Goal: Task Accomplishment & Management: Use online tool/utility

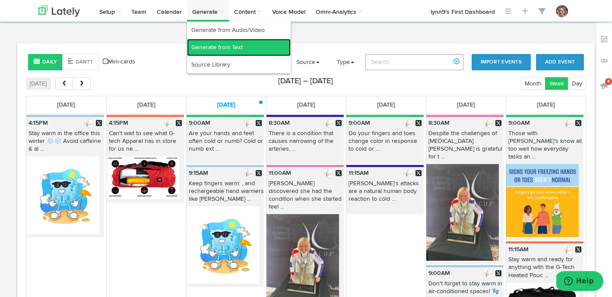
click at [215, 49] on link "Generate from Text" at bounding box center [239, 47] width 104 height 17
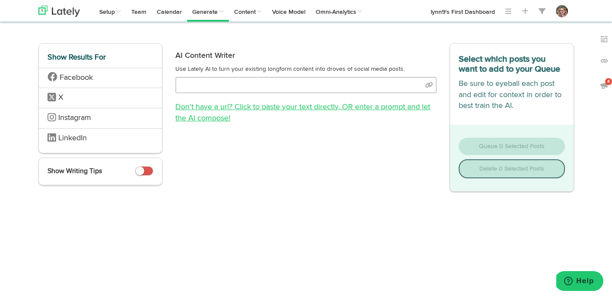
click at [285, 111] on link "Don't have a url? Click to paste your text directly , OR enter a prompt and let…" at bounding box center [302, 112] width 255 height 19
select select "natural"
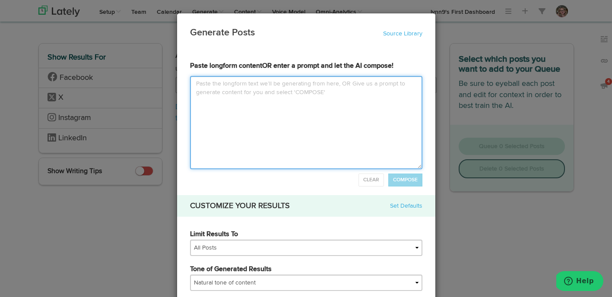
paste textarea "We’ve been getting some good feedback on several sock options for Frosties, as …"
type textarea "We’ve been getting some good feedback on several sock options for Frosties, as …"
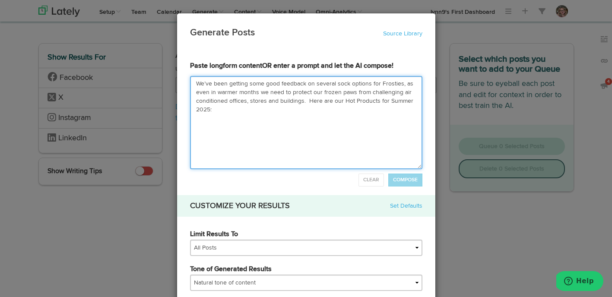
type input "We’ve been getting some good feedback on several sock options for Frosties, as …"
type textarea "We’ve been getting some good feedback on several sock options for Frosties, as …"
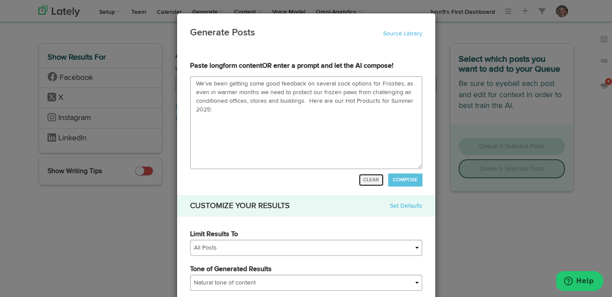
click at [377, 178] on span "CLEAR" at bounding box center [371, 179] width 16 height 5
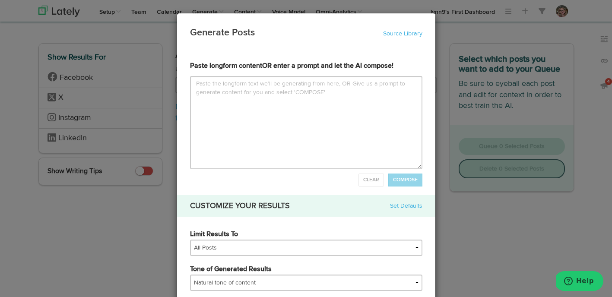
click at [172, 32] on div "Generate Posts Source Library 5e83948ca03e9418c8af903d 5e83948ca03e9418c8af903e…" at bounding box center [306, 148] width 612 height 297
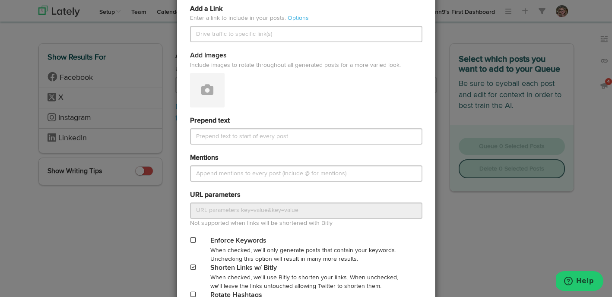
scroll to position [468, 0]
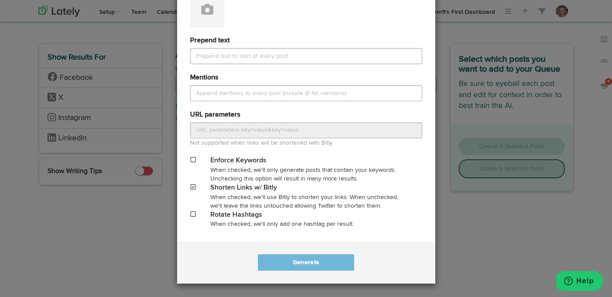
click at [439, 153] on div "Generate Posts Source Library 5e83948ca03e9418c8af903d 5e83948ca03e9418c8af903e…" at bounding box center [306, 148] width 612 height 297
click at [455, 60] on div "Generate Posts Source Library 5e83948ca03e9418c8af903d 5e83948ca03e9418c8af903e…" at bounding box center [306, 148] width 612 height 297
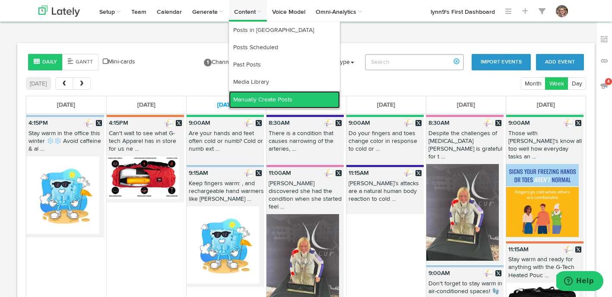
click at [266, 98] on link "Manually Create Posts" at bounding box center [284, 99] width 111 height 17
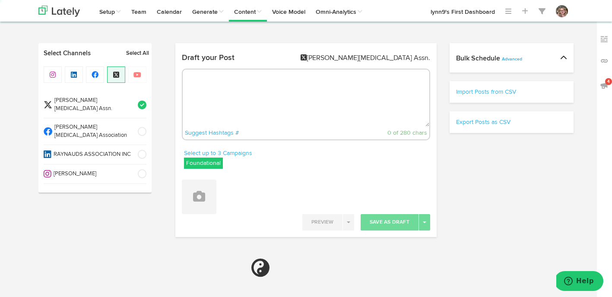
radio input "true"
select select "6"
select select "2"
select select "54"
select select "PM"
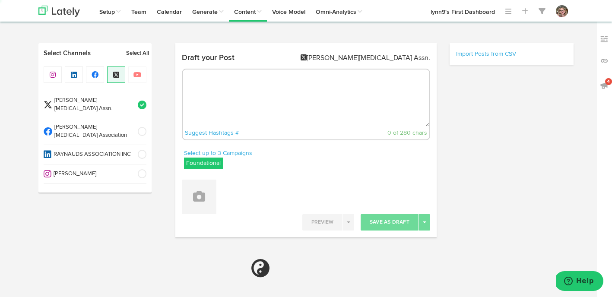
select select "6"
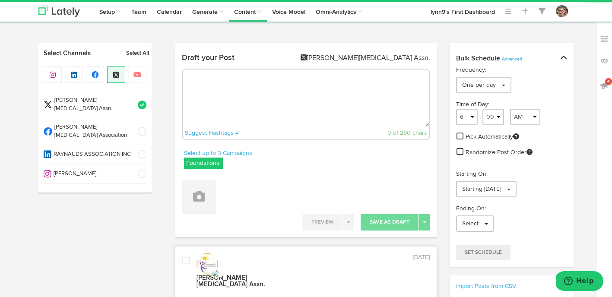
click at [266, 98] on textarea at bounding box center [306, 97] width 246 height 57
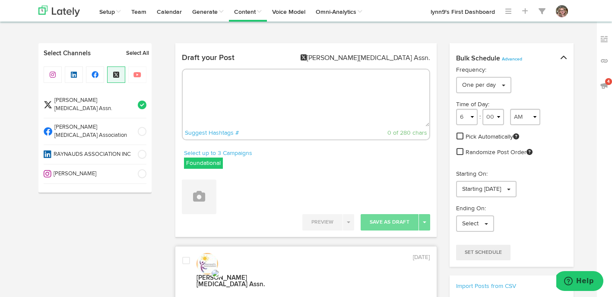
paste textarea "[URL][DOMAIN_NAME]"
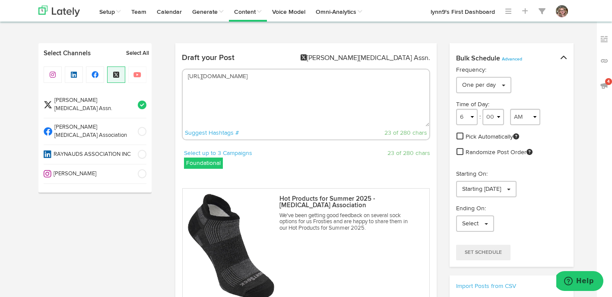
click at [231, 82] on textarea "[URL][DOMAIN_NAME]" at bounding box center [306, 97] width 246 height 57
paste textarea "[PERSON_NAME] from [US_STATE] shared these socks with us, saying they have a do…"
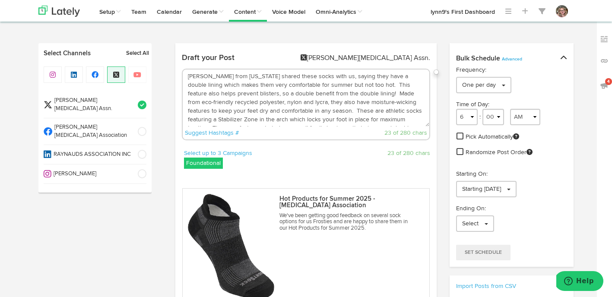
scroll to position [39, 0]
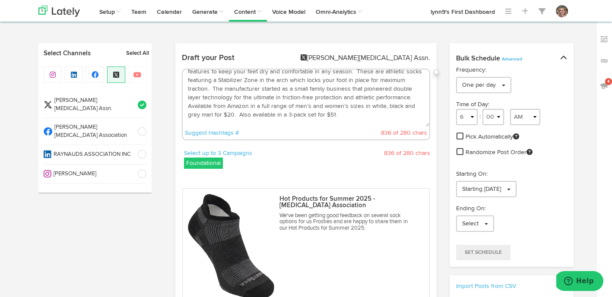
click at [142, 127] on span at bounding box center [139, 131] width 14 height 9
click at [142, 102] on span at bounding box center [139, 105] width 14 height 9
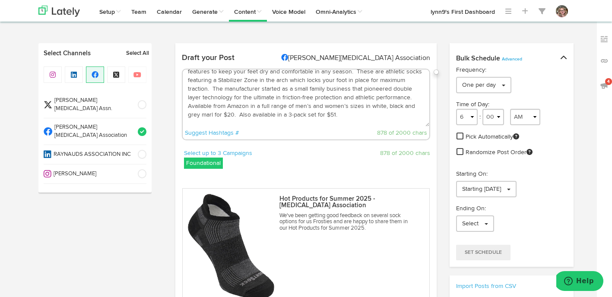
scroll to position [0, 0]
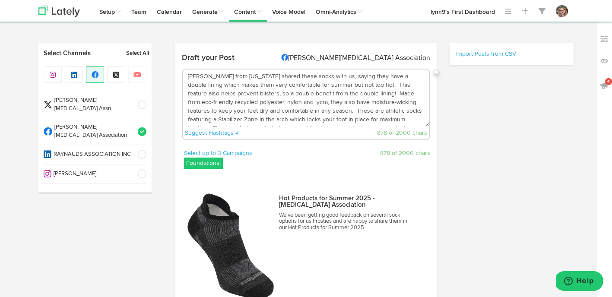
click at [194, 73] on textarea "[PERSON_NAME] from [US_STATE] shared these socks with us, saying they have a do…" at bounding box center [306, 97] width 246 height 57
paste textarea "Hot Products for Summer 2025"
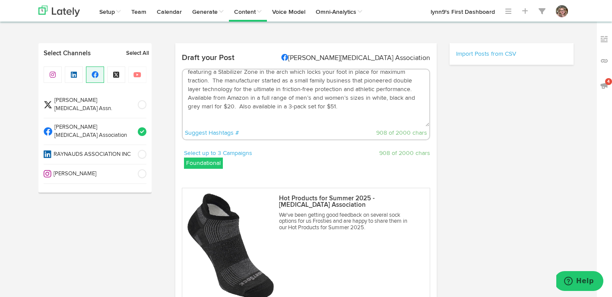
scroll to position [77, 0]
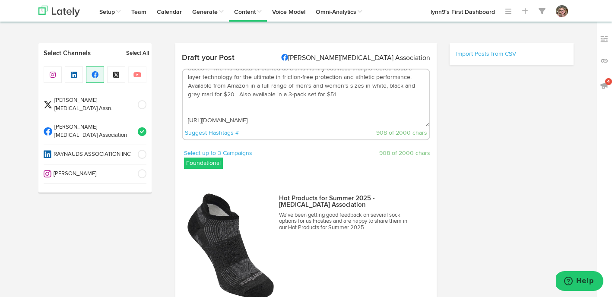
click at [236, 107] on textarea "Hot Products for Summer 2025 [PERSON_NAME] from [US_STATE] shared these socks w…" at bounding box center [306, 97] width 246 height 57
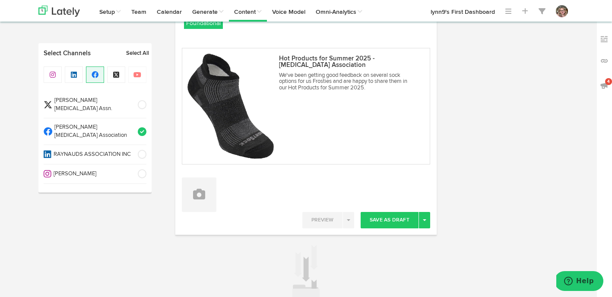
scroll to position [165, 0]
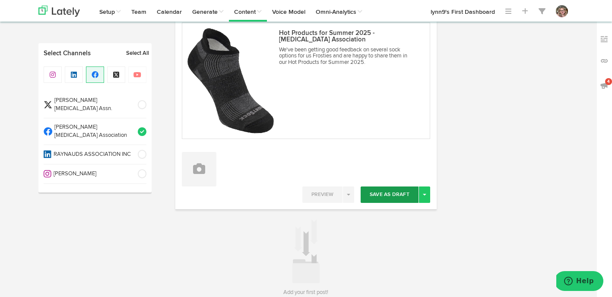
type textarea "Hot Products for Summer 2025 [PERSON_NAME] from [US_STATE] shared these socks w…"
click at [379, 197] on button "Save As Draft" at bounding box center [389, 194] width 58 height 16
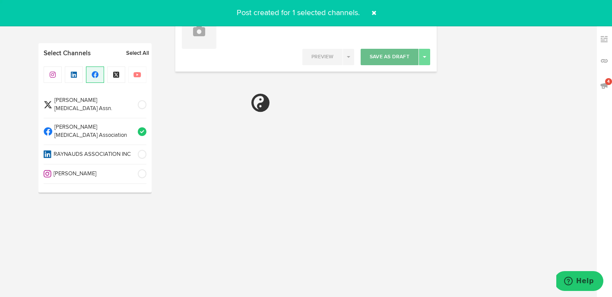
scroll to position [0, 0]
select select "6"
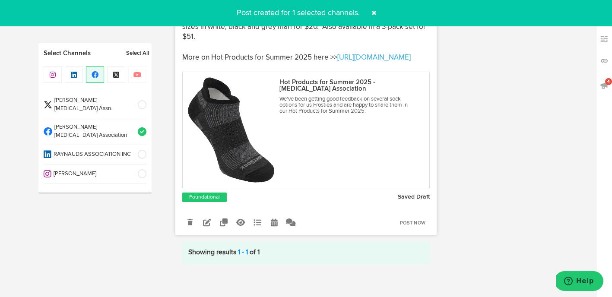
scroll to position [407, 0]
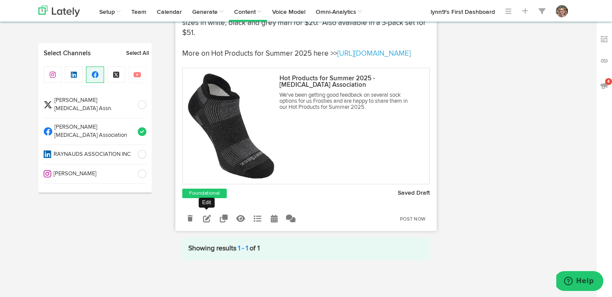
click at [210, 215] on icon at bounding box center [207, 219] width 8 height 8
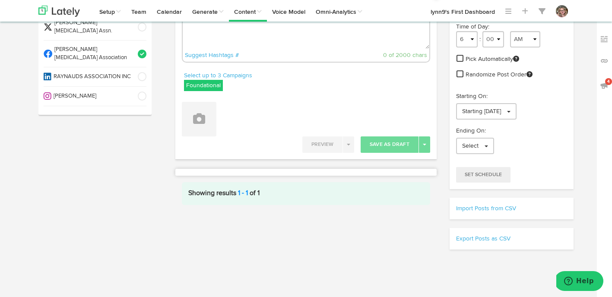
scroll to position [78, 0]
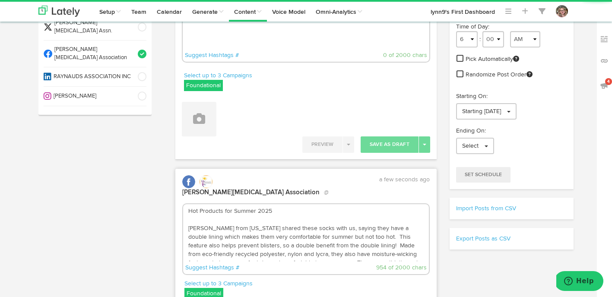
click at [202, 88] on label "Foundational" at bounding box center [203, 85] width 39 height 11
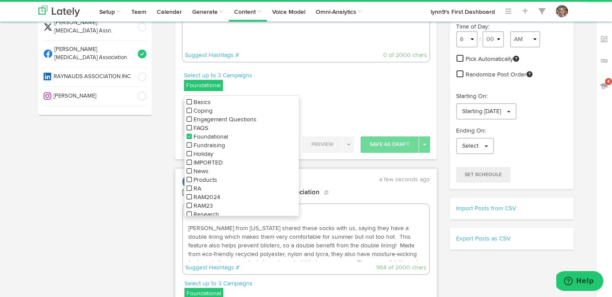
click at [191, 136] on icon at bounding box center [188, 136] width 5 height 6
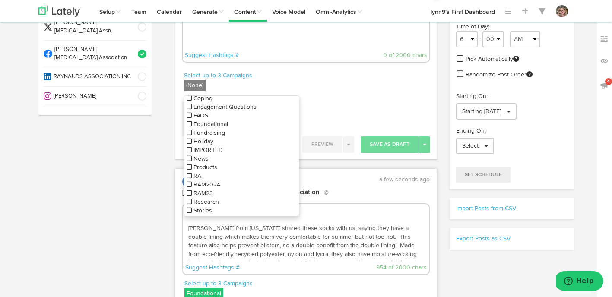
scroll to position [14, 0]
click at [191, 167] on icon at bounding box center [188, 166] width 5 height 6
click at [322, 164] on div "Draft your Post [MEDICAL_DATA] Association Suggest Hashtags # 0 of 2000 chars S…" at bounding box center [306, 264] width 274 height 598
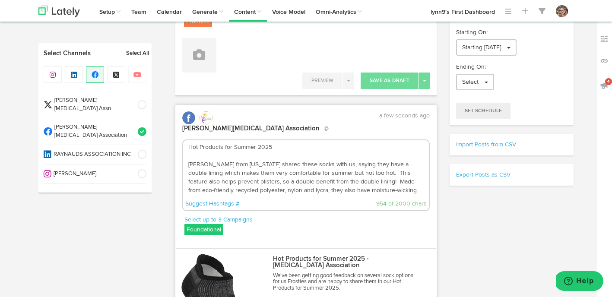
scroll to position [185, 0]
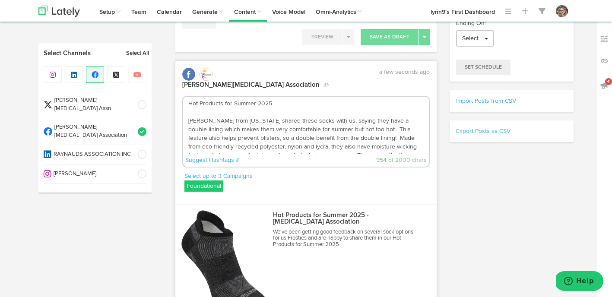
click at [283, 136] on textarea "Hot Products for Summer 2025 [PERSON_NAME] from [US_STATE] shared these socks w…" at bounding box center [306, 125] width 246 height 57
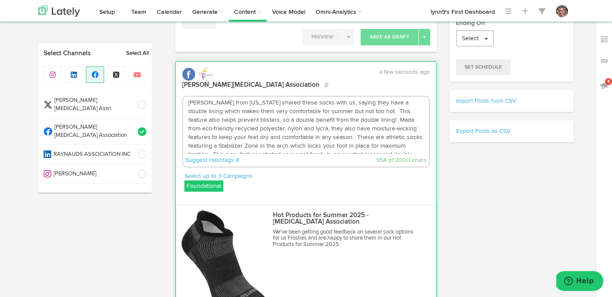
scroll to position [54, 0]
click at [202, 180] on label "Foundational" at bounding box center [203, 185] width 39 height 11
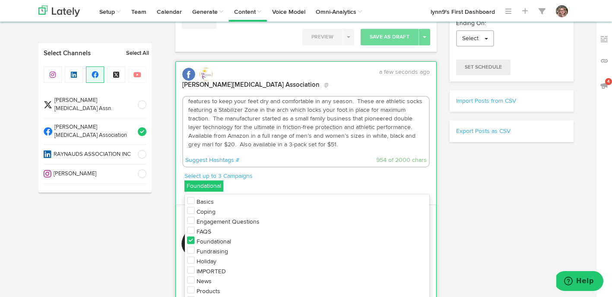
click at [193, 236] on icon at bounding box center [191, 240] width 8 height 9
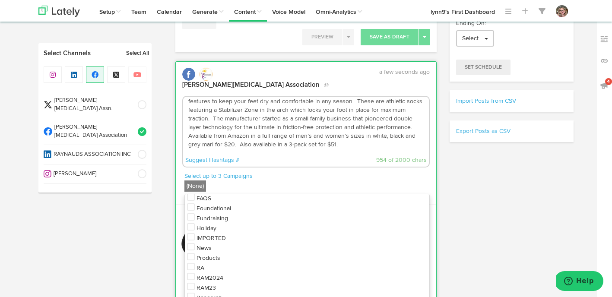
click at [193, 253] on icon at bounding box center [191, 257] width 8 height 9
click at [273, 172] on p "Select up to 3 Campaigns" at bounding box center [306, 176] width 245 height 9
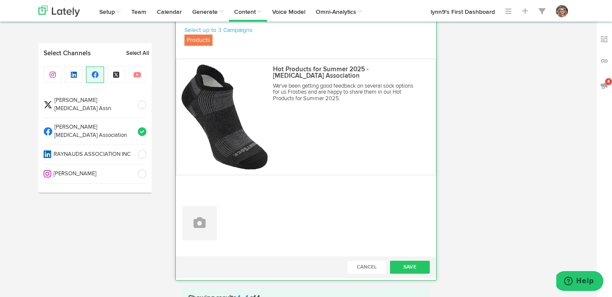
scroll to position [351, 0]
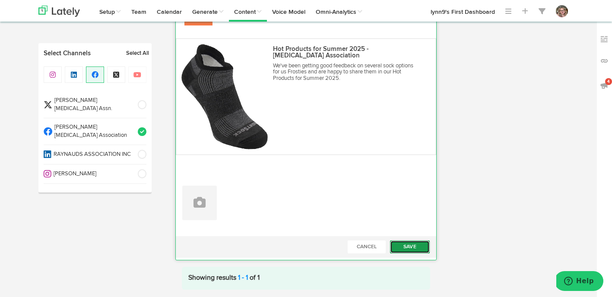
click at [420, 240] on button "Save" at bounding box center [410, 246] width 40 height 13
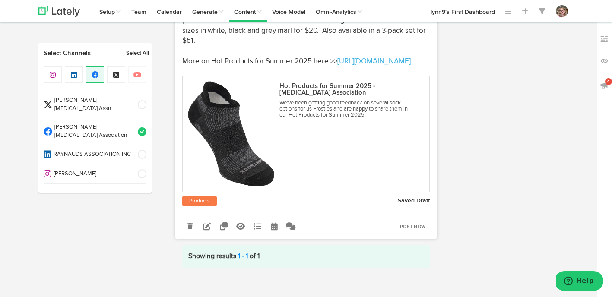
scroll to position [401, 0]
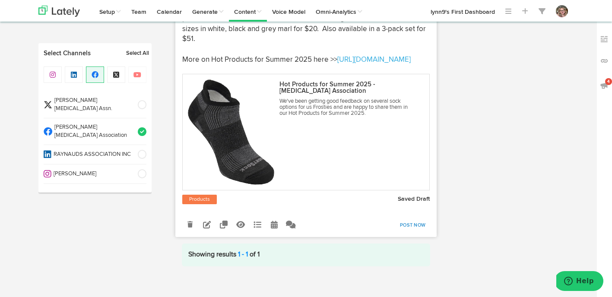
click at [409, 221] on link "Post Now" at bounding box center [412, 225] width 34 height 12
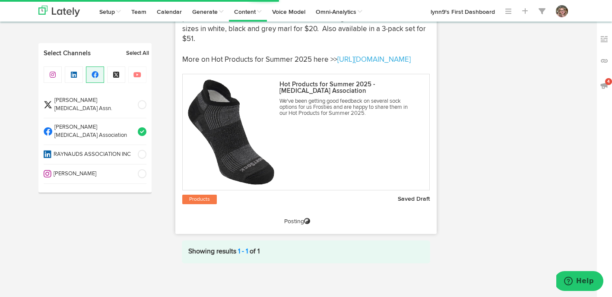
scroll to position [92, 0]
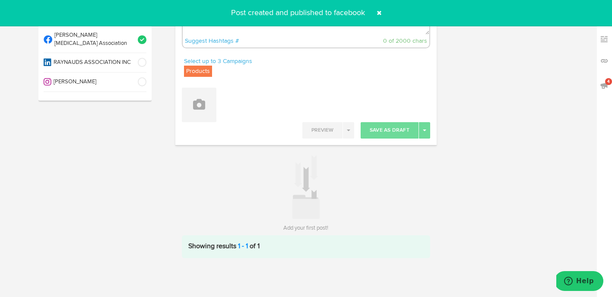
click at [380, 13] on span at bounding box center [379, 13] width 14 height 14
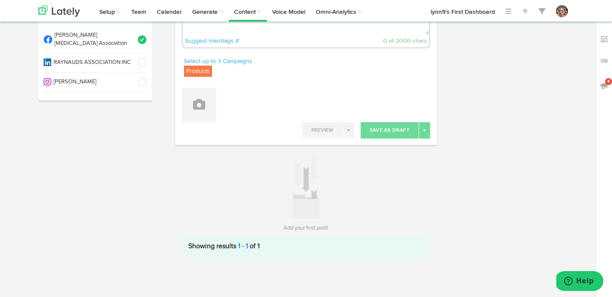
scroll to position [0, 0]
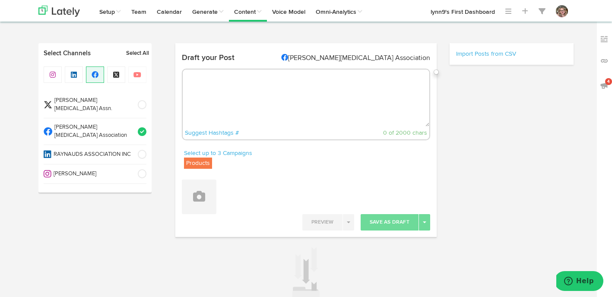
click at [255, 91] on textarea at bounding box center [306, 97] width 246 height 57
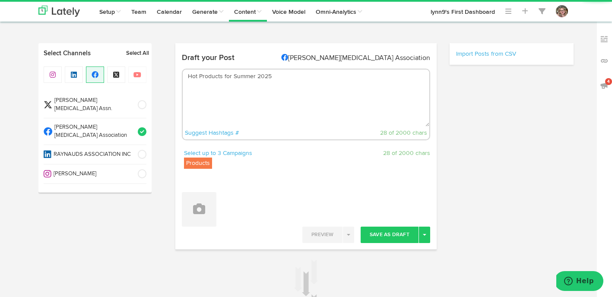
paste textarea "[PERSON_NAME] also suggested these Adidas crew socks, as well, saying “They ser…"
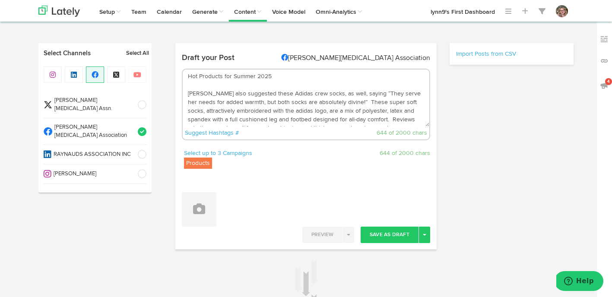
click at [221, 95] on textarea "Hot Products for Summer 2025 [PERSON_NAME] also suggested these Adidas crew soc…" at bounding box center [306, 97] width 246 height 57
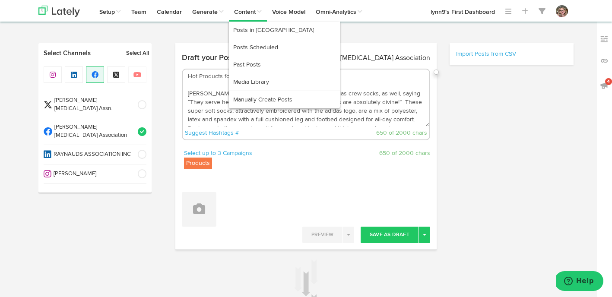
type textarea "Hot Products for Summer 2025 [PERSON_NAME] from [US_STATE] suggested these Adid…"
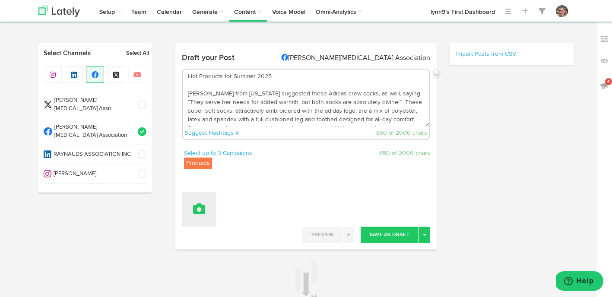
click at [190, 222] on button at bounding box center [199, 209] width 35 height 35
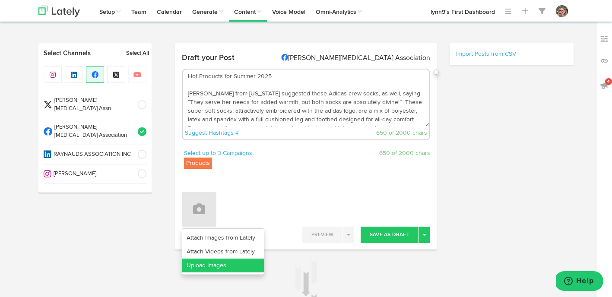
click at [198, 263] on link "Upload Images" at bounding box center [223, 266] width 82 height 14
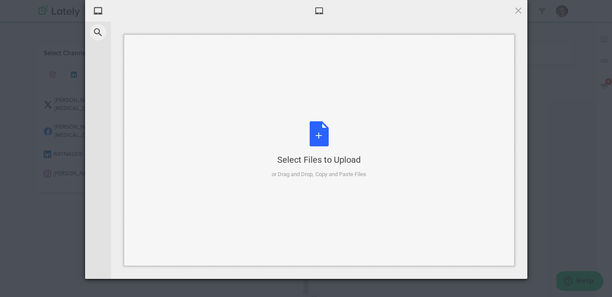
click at [309, 166] on div "Select Files to Upload or Drag and Drop, Copy and Paste Files" at bounding box center [318, 149] width 95 height 57
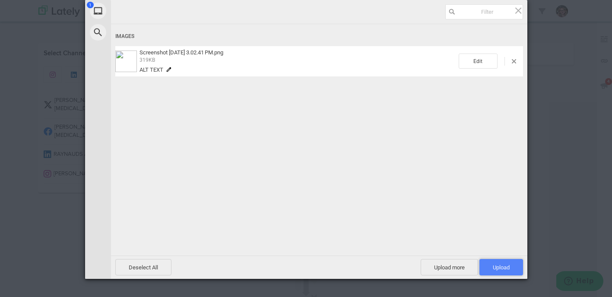
click at [498, 268] on span "Upload 1" at bounding box center [500, 267] width 17 height 6
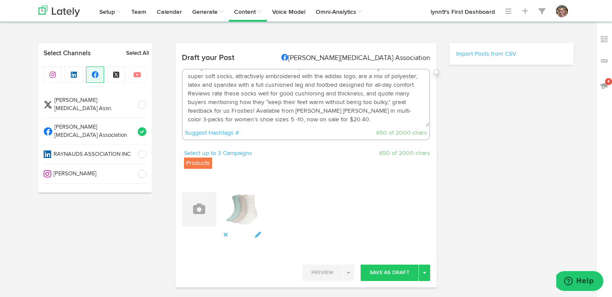
scroll to position [3, 0]
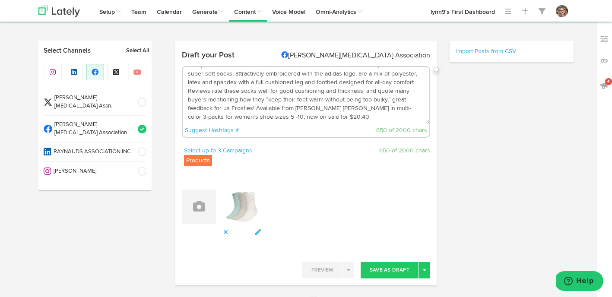
click at [272, 117] on textarea "Hot Products for Summer 2025 [PERSON_NAME] from [US_STATE] suggested these Adid…" at bounding box center [306, 95] width 246 height 57
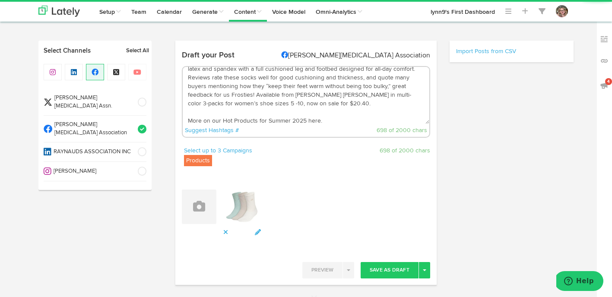
scroll to position [65, 0]
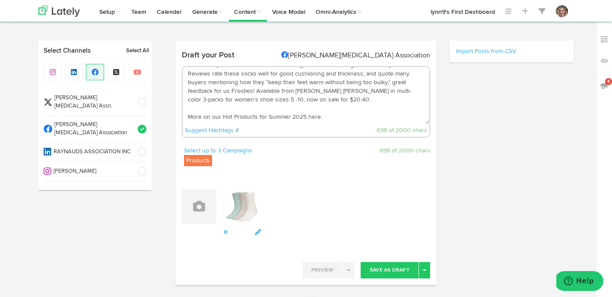
paste textarea "[URL][DOMAIN_NAME]"
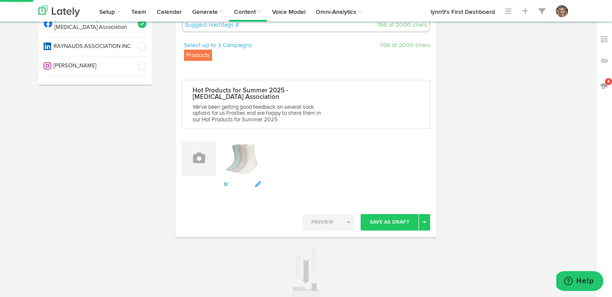
scroll to position [145, 0]
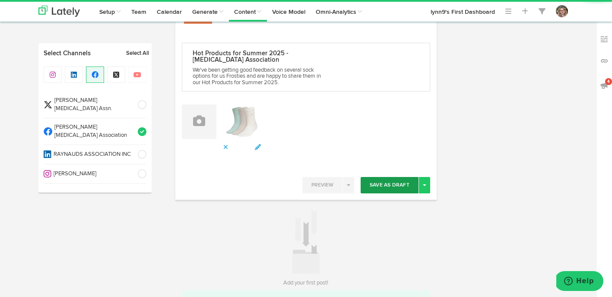
type textarea "Hot Products for Summer 2025 [PERSON_NAME] from [US_STATE] suggested these Adid…"
click at [390, 182] on button "Save As Draft" at bounding box center [389, 185] width 58 height 16
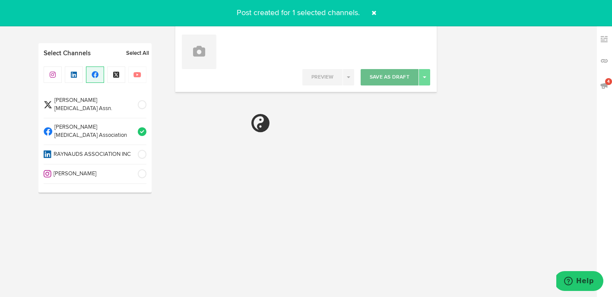
scroll to position [0, 0]
select select "6"
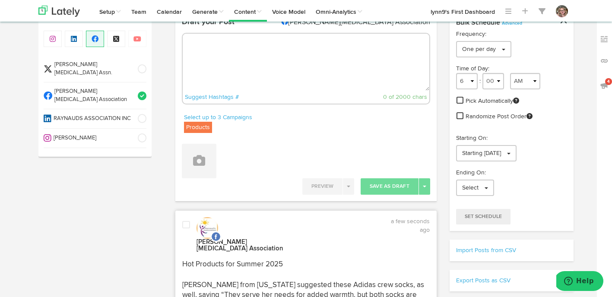
scroll to position [16, 0]
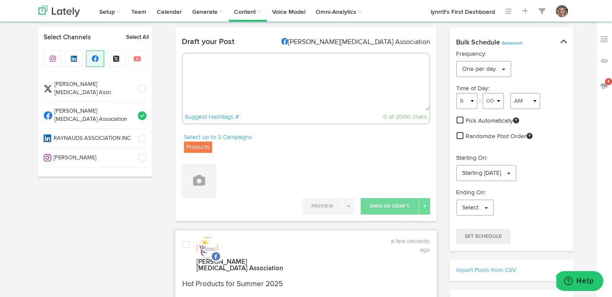
click at [246, 76] on textarea at bounding box center [306, 82] width 246 height 57
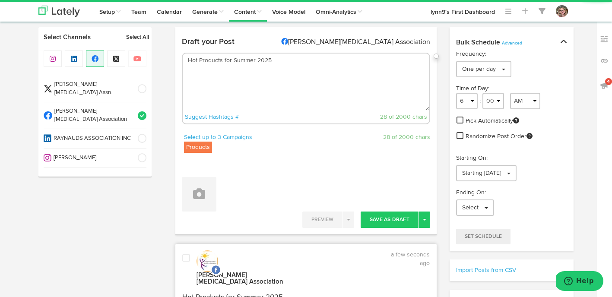
paste textarea "Lorem ipsu Dolorsit amet con’a elit seddoei tempo Incidid Utlabo Etdol mag a en…"
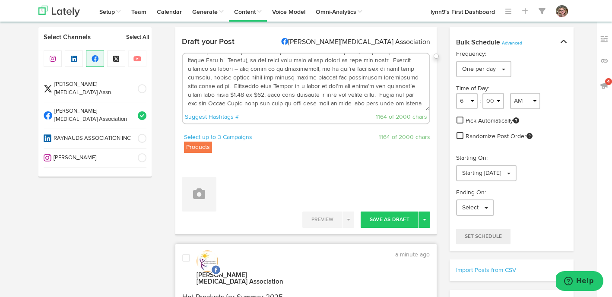
scroll to position [91, 0]
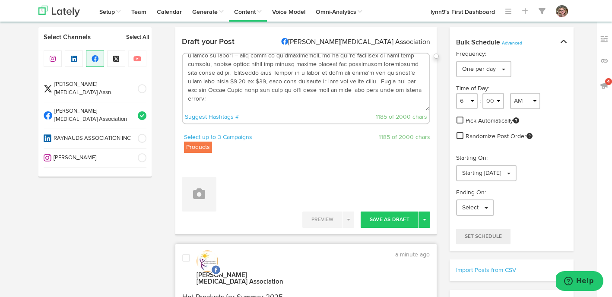
paste textarea "[URL][DOMAIN_NAME]"
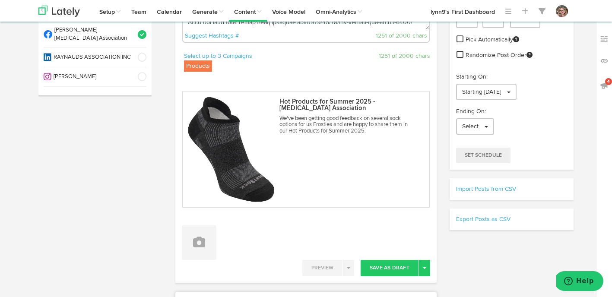
scroll to position [102, 0]
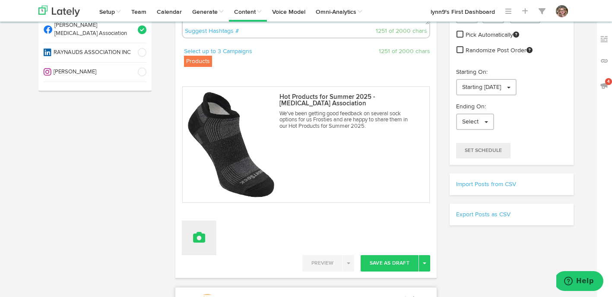
type textarea "Lor Ipsumdol sit Ametco 3673 Adipi elit Seddoeiu temp inc’u labo etdolor magna …"
click at [204, 235] on icon at bounding box center [199, 237] width 12 height 12
click at [202, 287] on link "Upload Images" at bounding box center [223, 294] width 82 height 14
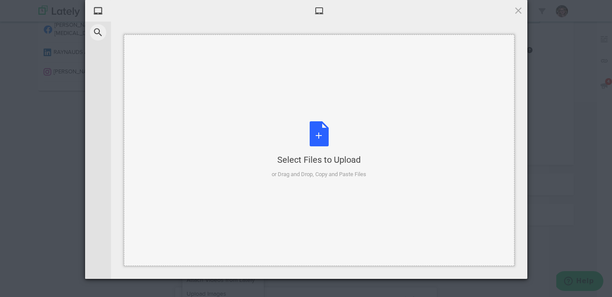
click at [325, 131] on div "Select Files to Upload or Drag and Drop, Copy and Paste Files" at bounding box center [318, 149] width 95 height 57
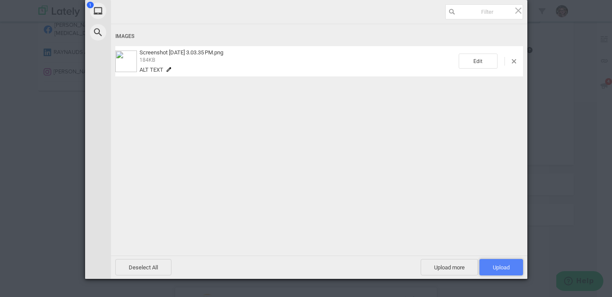
click at [495, 264] on span "Upload 1" at bounding box center [501, 267] width 44 height 16
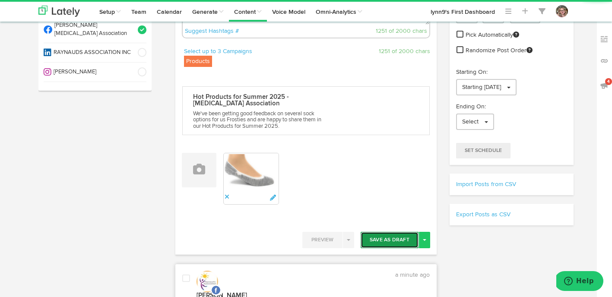
click at [397, 235] on button "Save As Draft" at bounding box center [389, 240] width 58 height 16
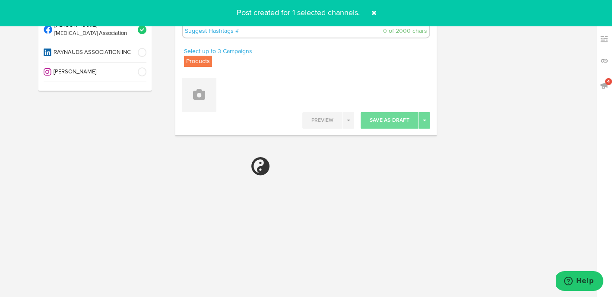
scroll to position [0, 0]
select select "6"
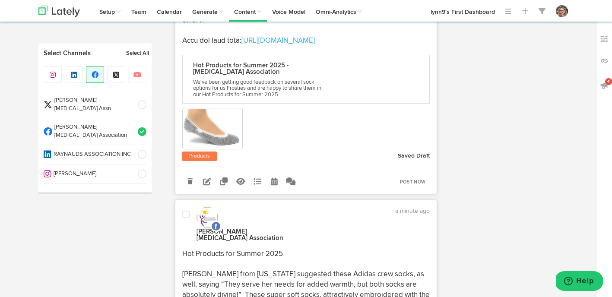
scroll to position [443, 0]
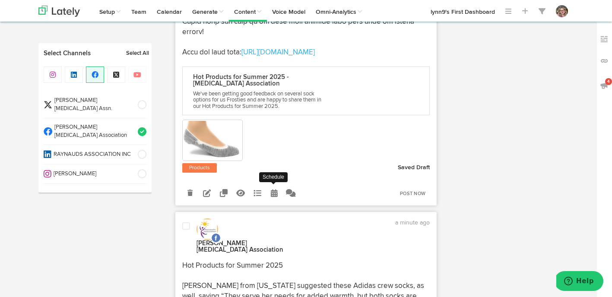
click at [276, 197] on icon at bounding box center [274, 193] width 7 height 8
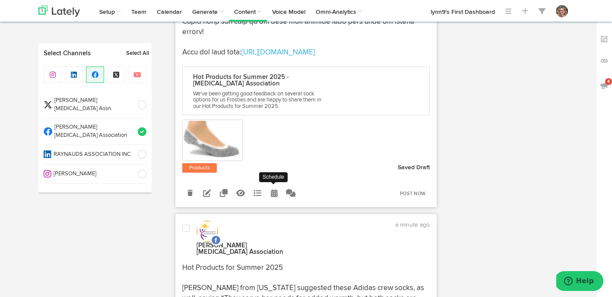
radio input "true"
select select "3"
select select "04"
select select "PM"
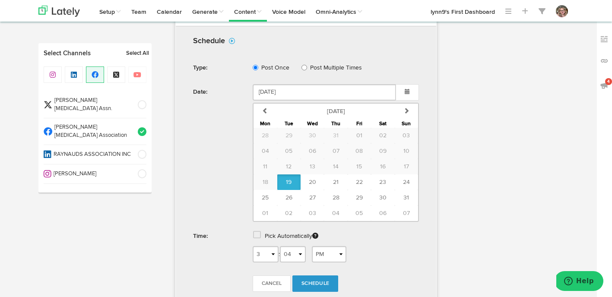
scroll to position [627, 0]
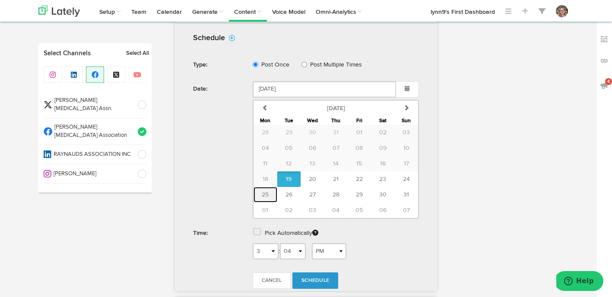
click at [264, 197] on span "25" at bounding box center [265, 195] width 7 height 6
type input "[DATE]"
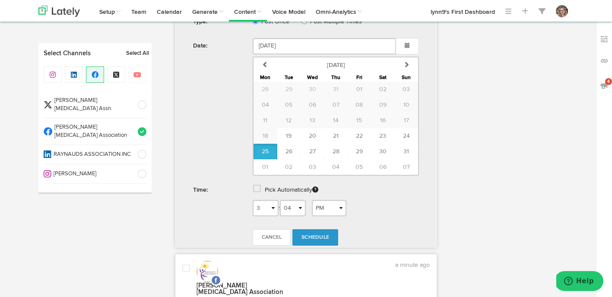
scroll to position [673, 0]
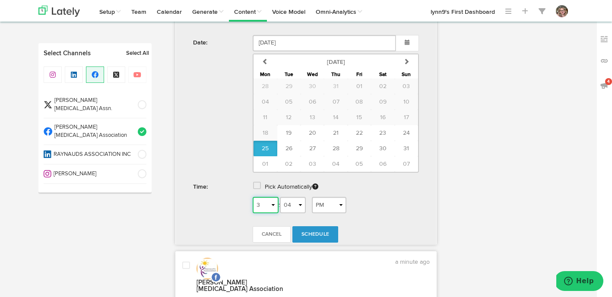
click at [265, 207] on select "1 2 3 4 5 6 7 8 9 10 11 12" at bounding box center [266, 205] width 26 height 16
select select "7"
click at [253, 201] on select "1 2 3 4 5 6 7 8 9 10 11 12" at bounding box center [266, 205] width 26 height 16
click at [322, 212] on select "AM PM" at bounding box center [329, 205] width 35 height 16
select select "AM"
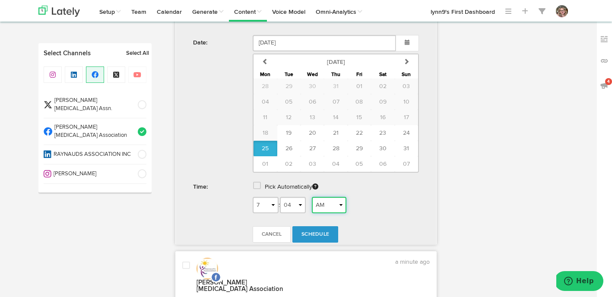
click at [315, 201] on select "AM PM" at bounding box center [329, 205] width 35 height 16
click at [323, 233] on link "Schedule" at bounding box center [315, 234] width 46 height 16
radio input "true"
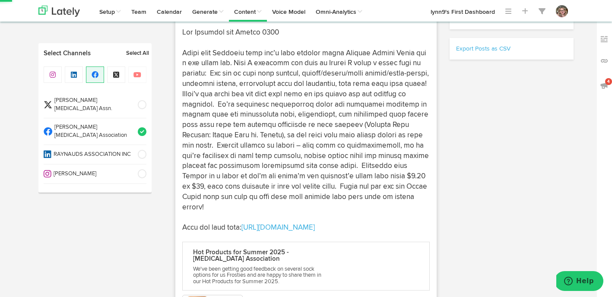
select select "3"
select select "04"
select select "PM"
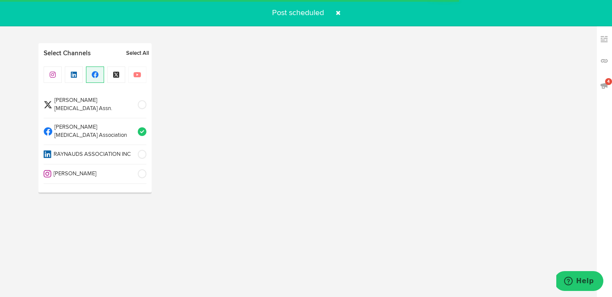
select select "6"
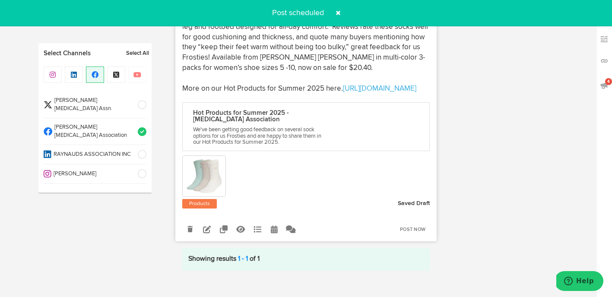
scroll to position [344, 0]
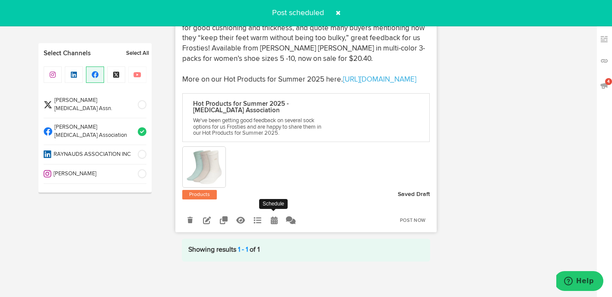
click at [277, 227] on link at bounding box center [273, 219] width 15 height 15
select select "3"
select select "03"
select select "PM"
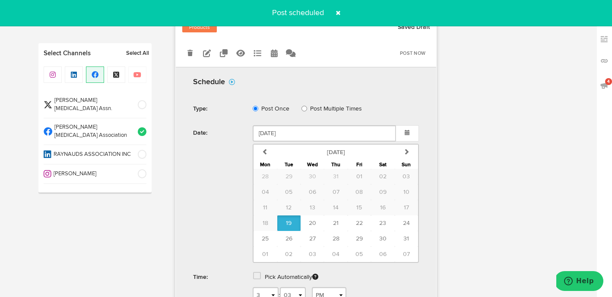
scroll to position [531, 0]
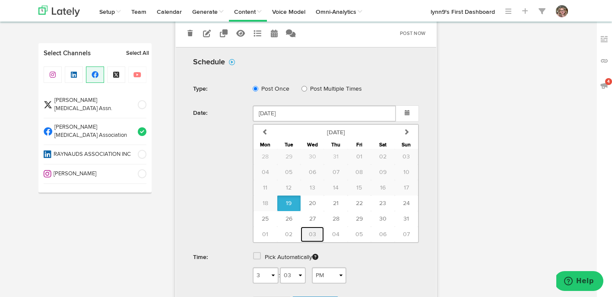
click at [304, 242] on button "03" at bounding box center [311, 235] width 23 height 16
type input "[DATE]"
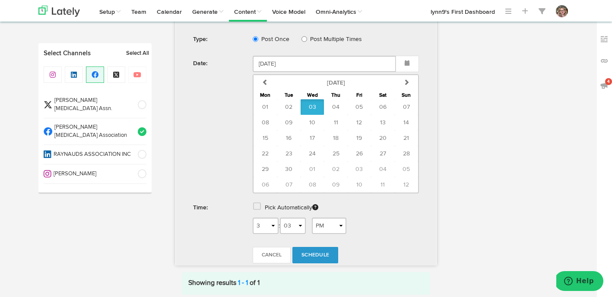
scroll to position [584, 0]
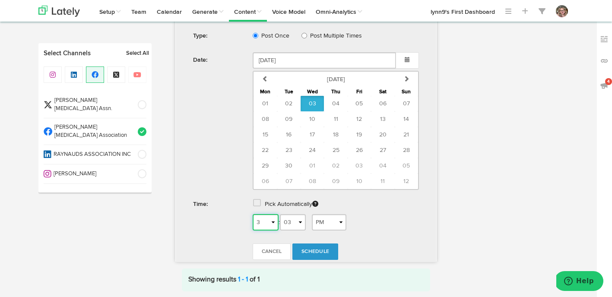
click at [265, 230] on select "1 2 3 4 5 6 7 8 9 10 11 12" at bounding box center [266, 222] width 26 height 16
select select "5"
click at [253, 229] on select "1 2 3 4 5 6 7 8 9 10 11 12" at bounding box center [266, 222] width 26 height 16
click at [328, 230] on select "AM PM" at bounding box center [329, 222] width 35 height 16
click at [315, 229] on select "AM PM" at bounding box center [329, 222] width 35 height 16
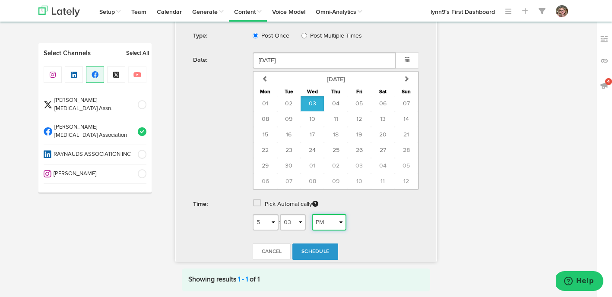
click at [328, 230] on select "AM PM" at bounding box center [329, 222] width 35 height 16
select select "AM"
click at [315, 229] on select "AM PM" at bounding box center [329, 222] width 35 height 16
click at [324, 254] on span "Schedule" at bounding box center [315, 251] width 28 height 5
radio input "true"
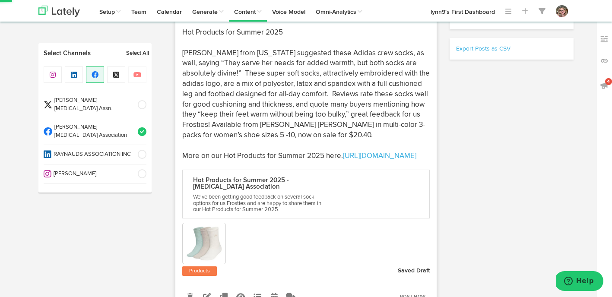
select select "3"
select select "04"
select select "PM"
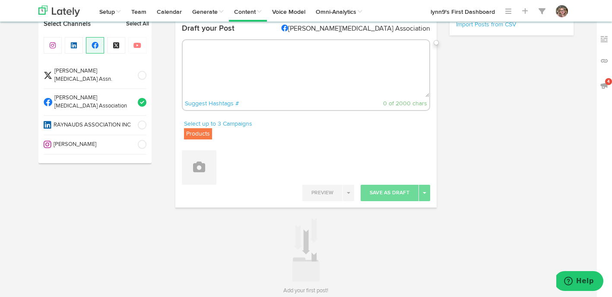
scroll to position [0, 0]
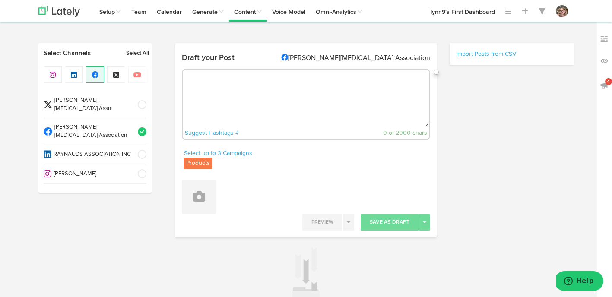
click at [142, 127] on span at bounding box center [139, 131] width 14 height 9
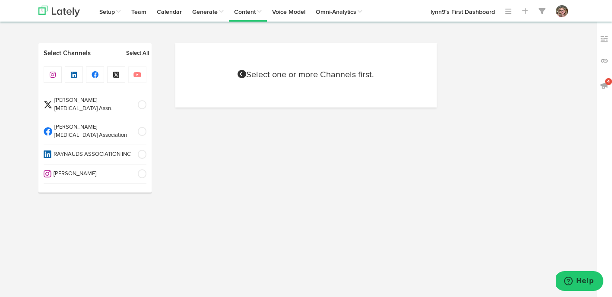
click at [141, 102] on span at bounding box center [139, 105] width 14 height 9
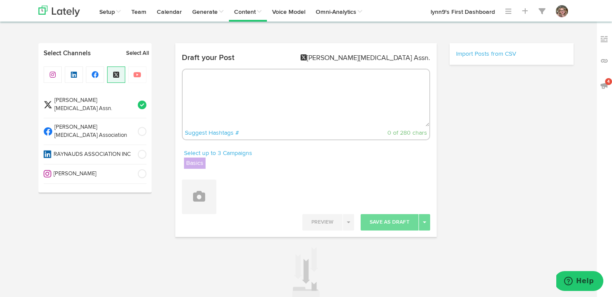
radio input "true"
select select "3"
select select "18"
select select "PM"
click at [248, 86] on textarea at bounding box center [306, 97] width 246 height 57
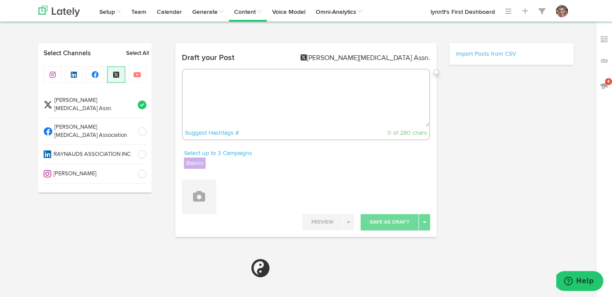
click at [194, 163] on label "Basics" at bounding box center [195, 163] width 22 height 11
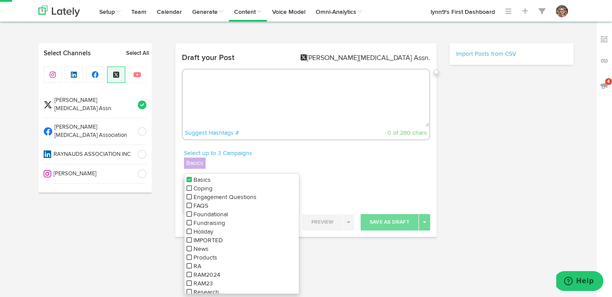
select select "6"
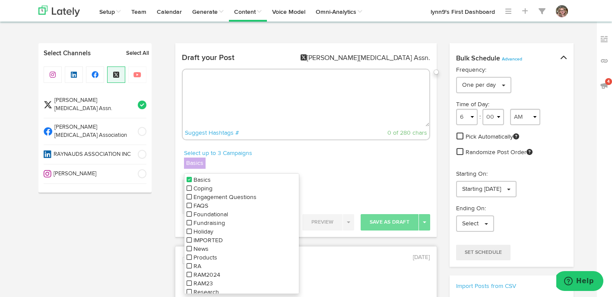
click at [189, 180] on icon at bounding box center [188, 180] width 5 height 6
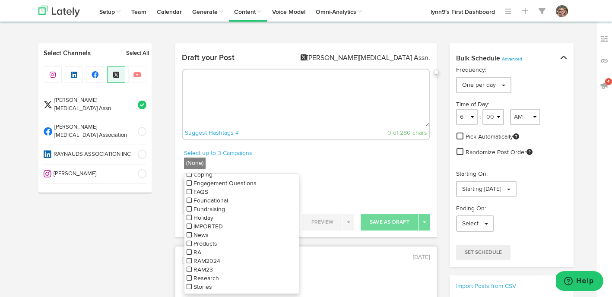
click at [188, 203] on li "Foundational" at bounding box center [241, 200] width 114 height 9
click at [279, 107] on textarea at bounding box center [306, 97] width 246 height 57
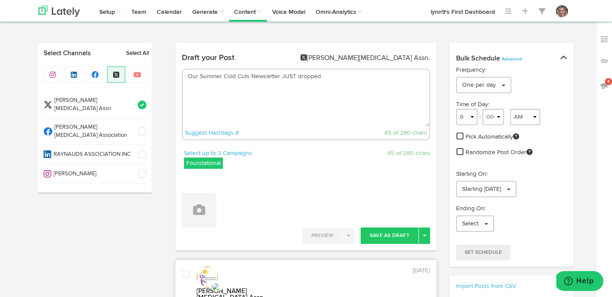
paste textarea "[URL][DOMAIN_NAME][DOMAIN_NAME]"
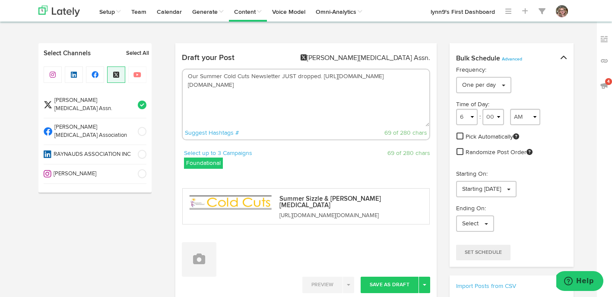
click at [321, 78] on textarea "Our Summer Cold Cuts Newsletter JUST dropped. [URL][DOMAIN_NAME][DOMAIN_NAME]" at bounding box center [306, 97] width 246 height 57
paste textarea "For individuals with [PERSON_NAME][MEDICAL_DATA] disease, the summer months can…"
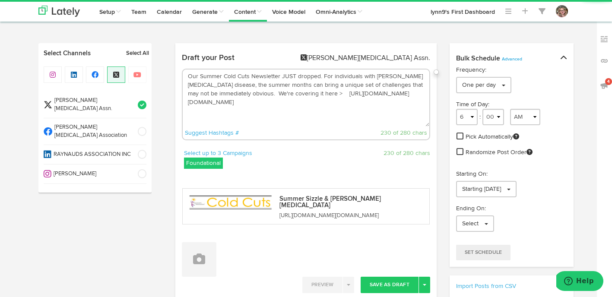
click at [323, 104] on textarea "Our Summer Cold Cuts Newsletter JUST dropped. For individuals with [PERSON_NAME…" at bounding box center [306, 97] width 246 height 57
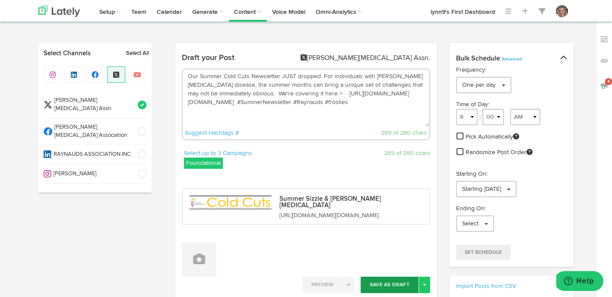
type textarea "Our Summer Cold Cuts Newsletter JUST dropped. For individuals with [PERSON_NAME…"
click at [381, 281] on button "Save As Draft" at bounding box center [389, 285] width 58 height 16
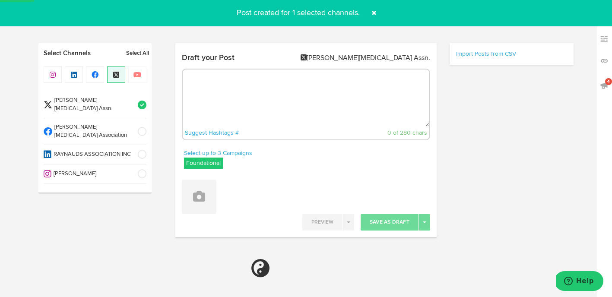
select select "6"
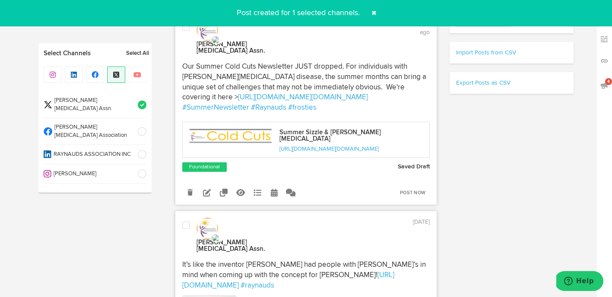
scroll to position [247, 0]
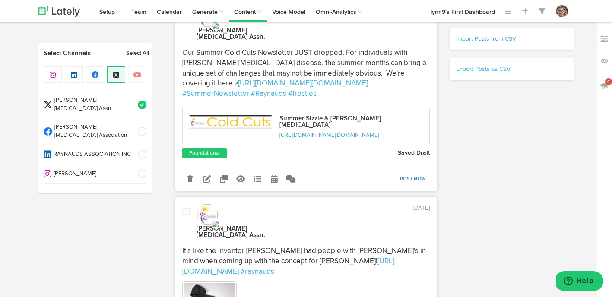
click at [426, 173] on link "Post Now" at bounding box center [412, 179] width 34 height 12
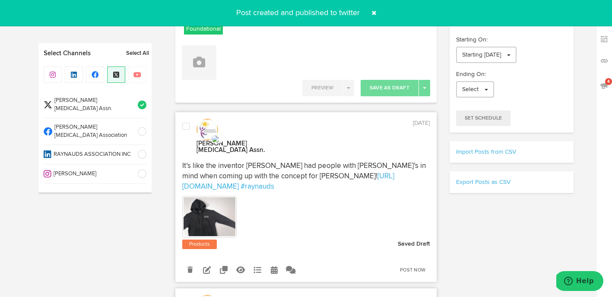
scroll to position [0, 0]
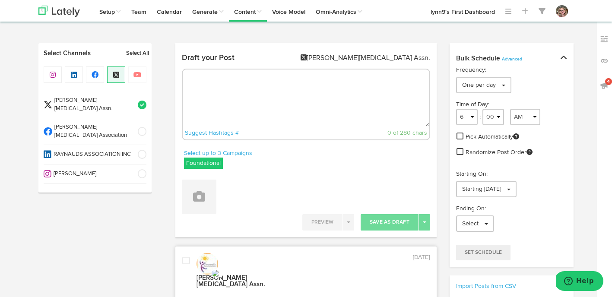
click at [297, 97] on textarea at bounding box center [306, 97] width 246 height 57
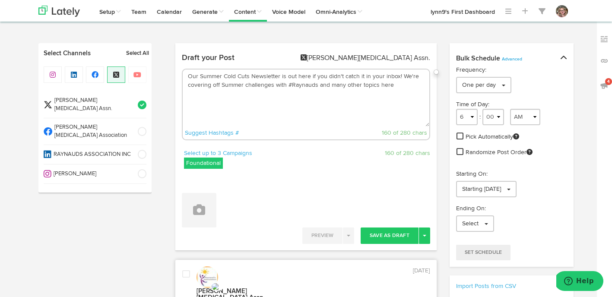
paste textarea "[URL][DOMAIN_NAME][DOMAIN_NAME]"
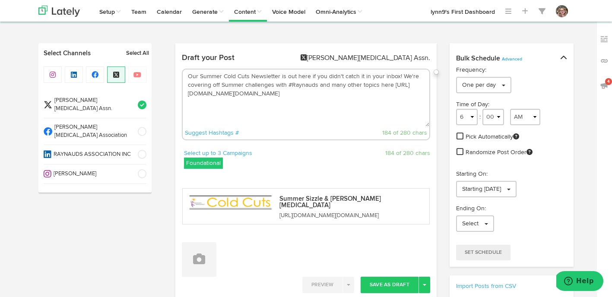
scroll to position [48, 0]
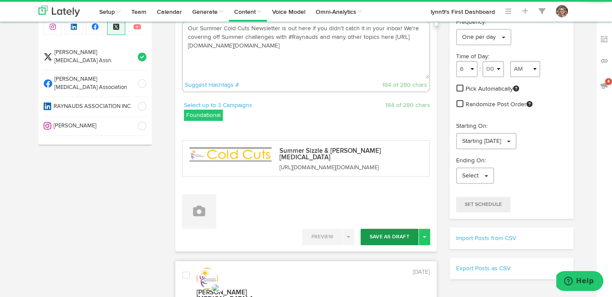
type textarea "Our Summer Cold Cuts Newsletter is out here if you didn't catch it in your inbo…"
click at [389, 244] on button "Save As Draft" at bounding box center [389, 237] width 58 height 16
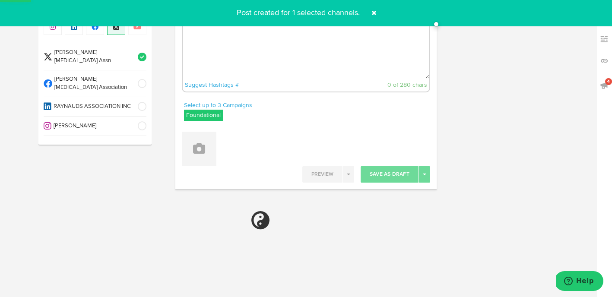
select select "6"
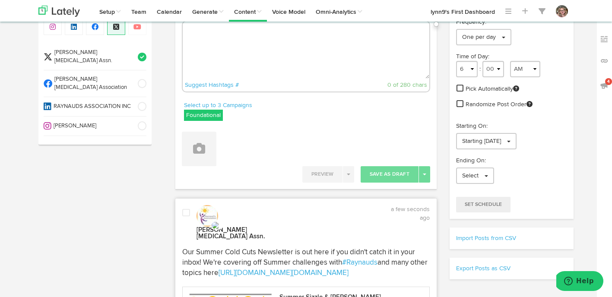
scroll to position [0, 0]
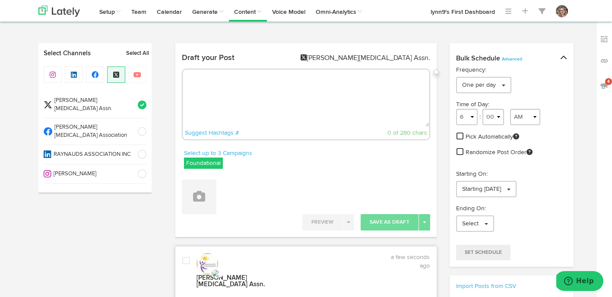
click at [321, 93] on textarea at bounding box center [306, 97] width 246 height 57
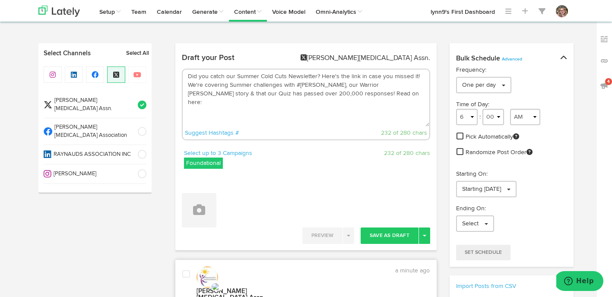
paste textarea "[URL][DOMAIN_NAME][DOMAIN_NAME]"
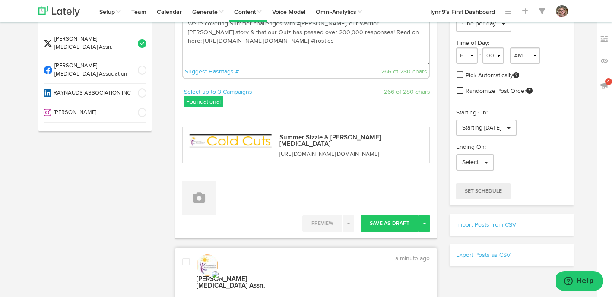
scroll to position [110, 0]
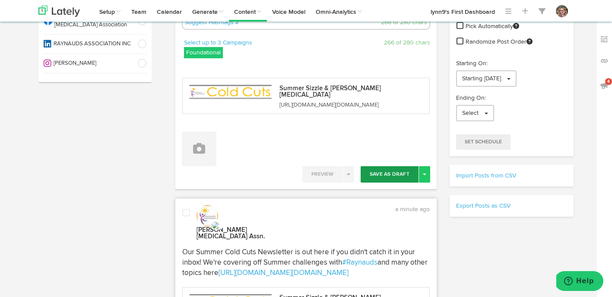
type textarea "Did you catch our Summer Cold Cuts Newsletter? Here's the link in case you miss…"
click at [373, 171] on button "Save As Draft" at bounding box center [389, 174] width 58 height 16
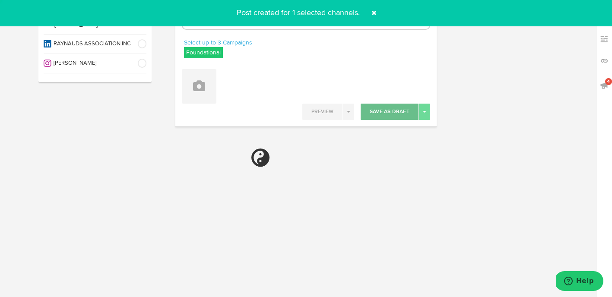
select select "6"
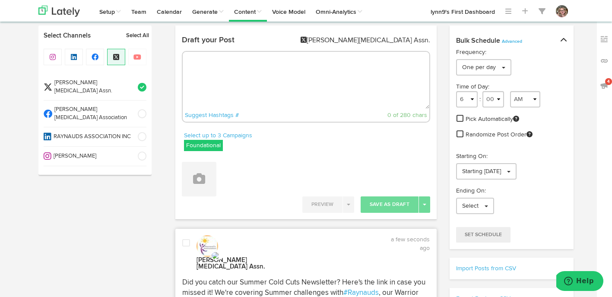
scroll to position [10, 0]
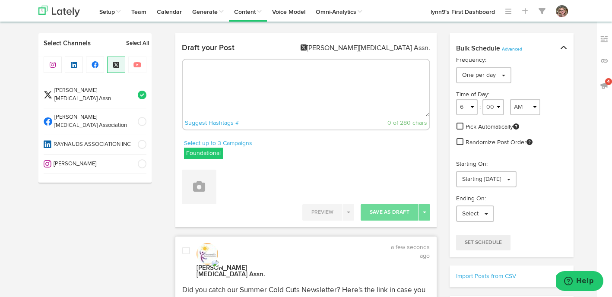
click at [274, 75] on textarea at bounding box center [306, 88] width 246 height 57
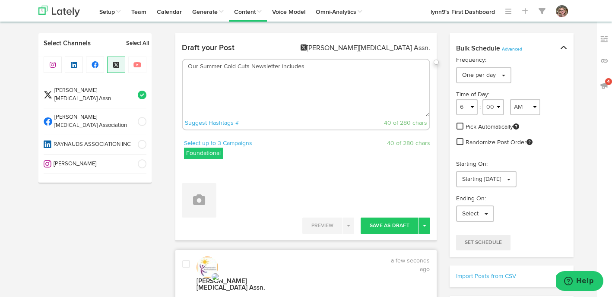
paste textarea "Our Summer 2025 RA Q&A column shares inquiries we've received about Raynaud’s, …"
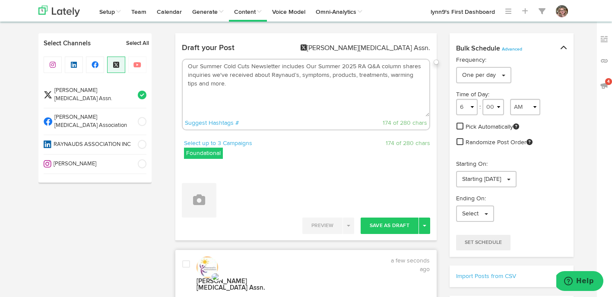
drag, startPoint x: 315, startPoint y: 66, endPoint x: 305, endPoint y: 66, distance: 9.9
click at [305, 66] on textarea "Our Summer Cold Cuts Newsletter includes Our Summer 2025 RA Q&A column shares i…" at bounding box center [306, 88] width 246 height 57
click at [415, 68] on textarea "Our Summer Cold Cuts Newsletter includes our Summer 2025 RA Q&A column shares i…" at bounding box center [306, 88] width 246 height 57
click at [268, 96] on textarea "Our Summer Cold Cuts Newsletter includes our Summer 2025 RA Q&A column sharing …" at bounding box center [306, 88] width 246 height 57
drag, startPoint x: 212, startPoint y: 84, endPoint x: 175, endPoint y: 84, distance: 36.7
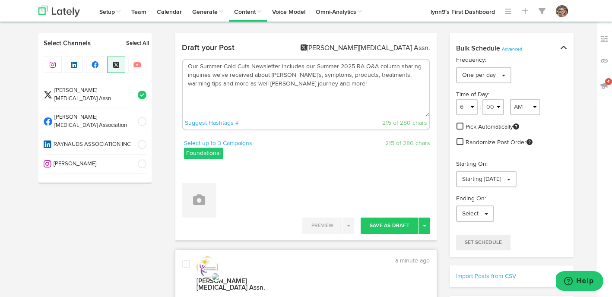
click at [175, 84] on div "Draft your Post [PERSON_NAME][MEDICAL_DATA] Assn. Our Summer Cold Cuts Newslett…" at bounding box center [305, 89] width 261 height 99
click at [316, 87] on textarea "Our Summer Cold Cuts Newsletter includes our Summer 2025 RA Q&A column sharing …" at bounding box center [306, 88] width 246 height 57
paste textarea "[URL][DOMAIN_NAME][DOMAIN_NAME]"
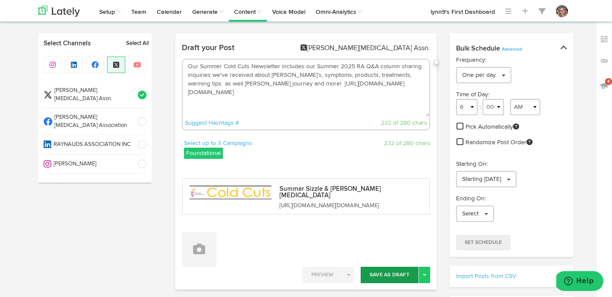
type textarea "Our Summer Cold Cuts Newsletter includes our Summer 2025 RA Q&A column sharing …"
click at [375, 274] on button "Save As Draft" at bounding box center [389, 275] width 58 height 16
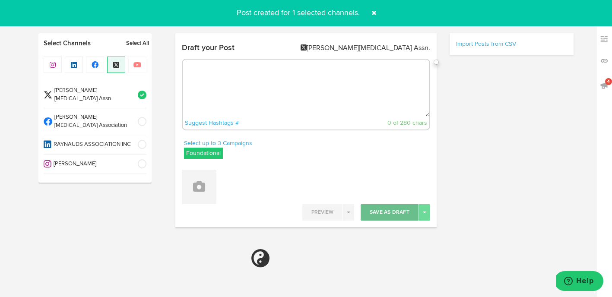
select select "6"
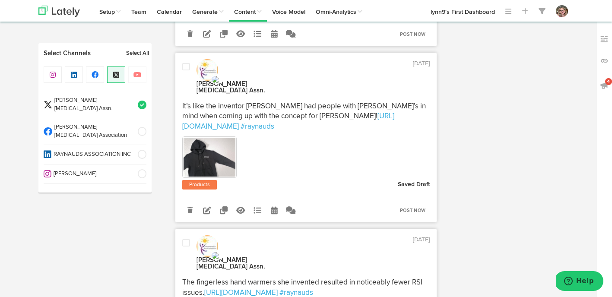
scroll to position [762, 0]
